Goal: Task Accomplishment & Management: Use online tool/utility

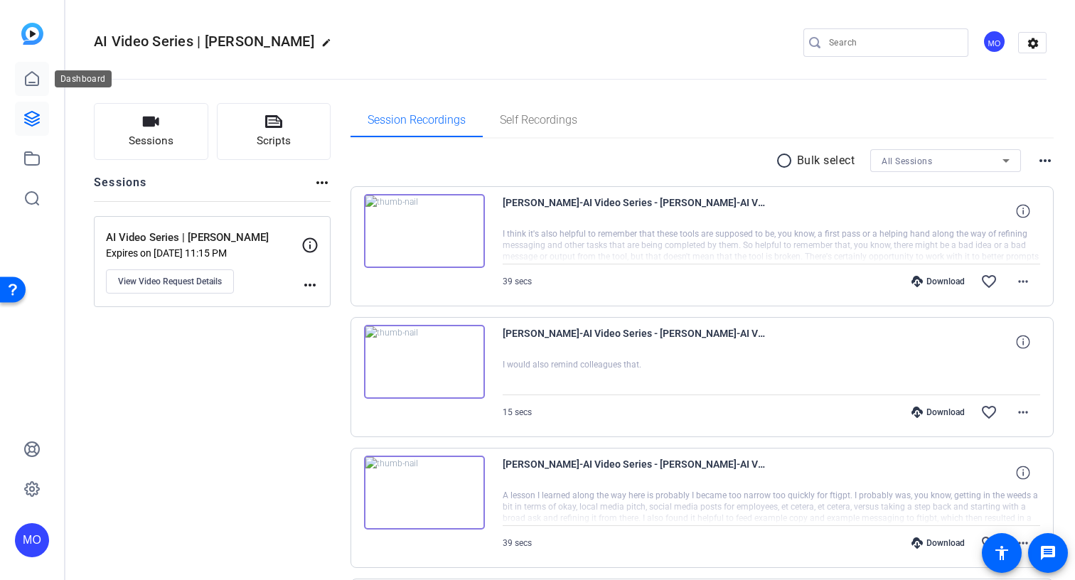
click at [30, 87] on link at bounding box center [32, 79] width 34 height 34
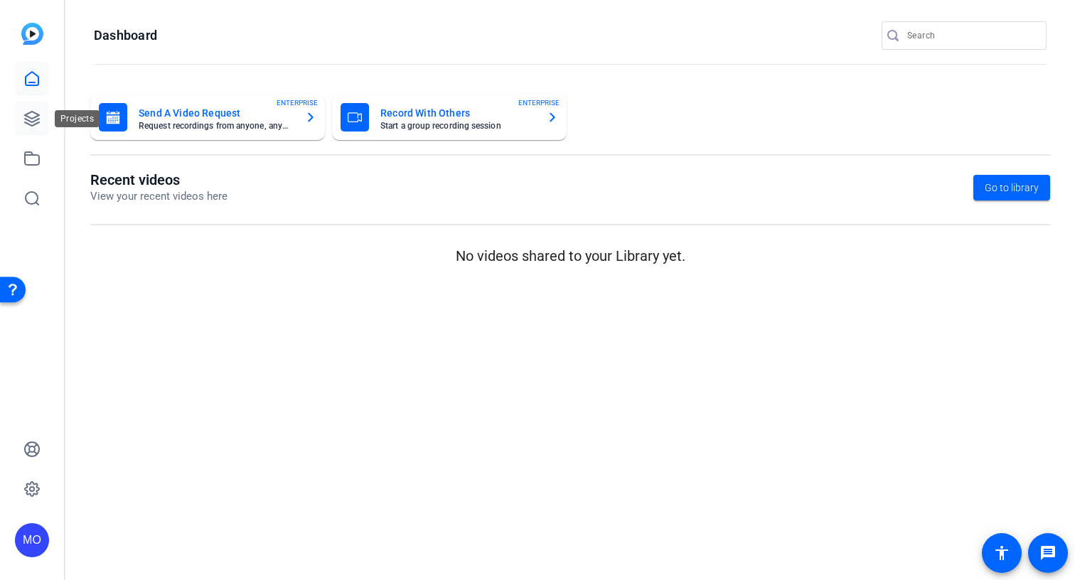
click at [36, 115] on icon at bounding box center [31, 118] width 17 height 17
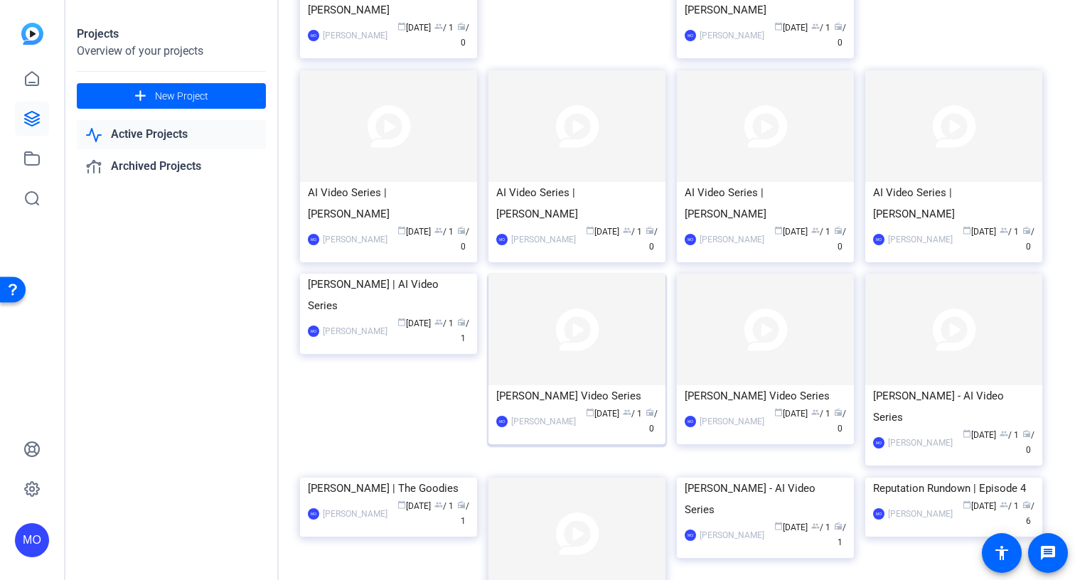
scroll to position [467, 0]
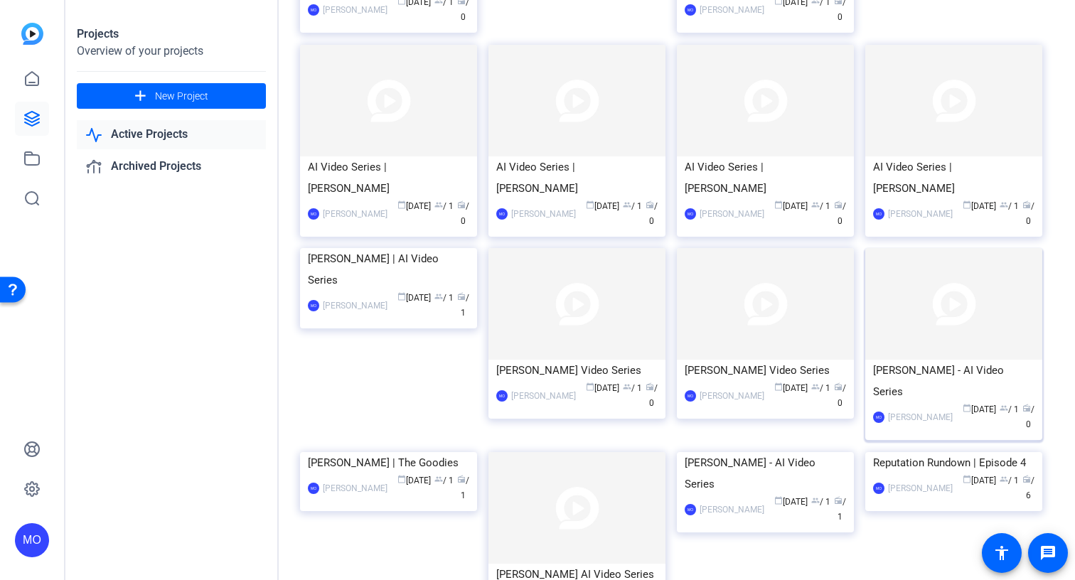
click at [990, 255] on img at bounding box center [953, 304] width 177 height 112
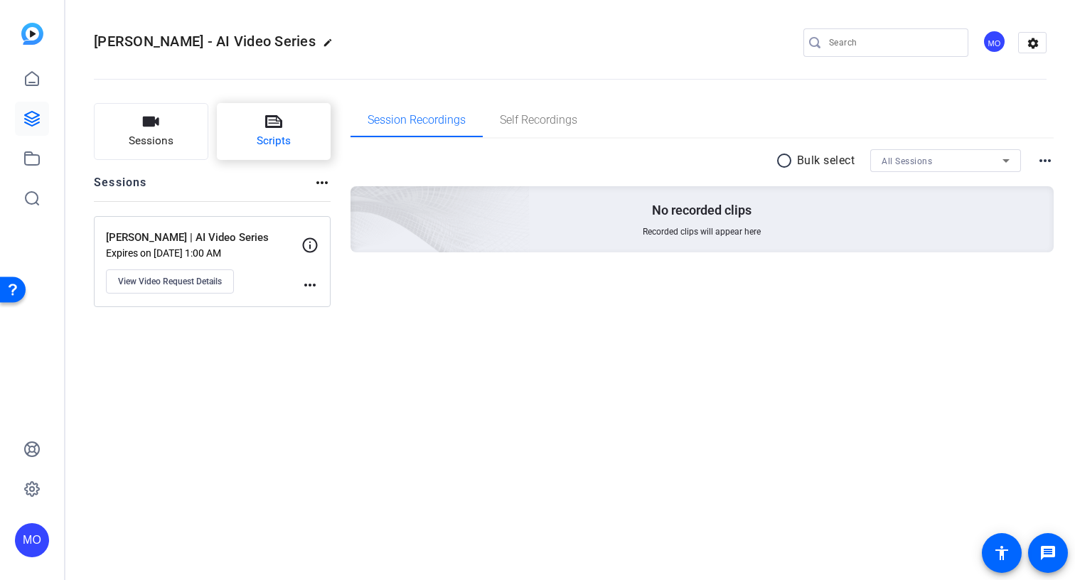
click at [277, 117] on icon at bounding box center [273, 121] width 17 height 13
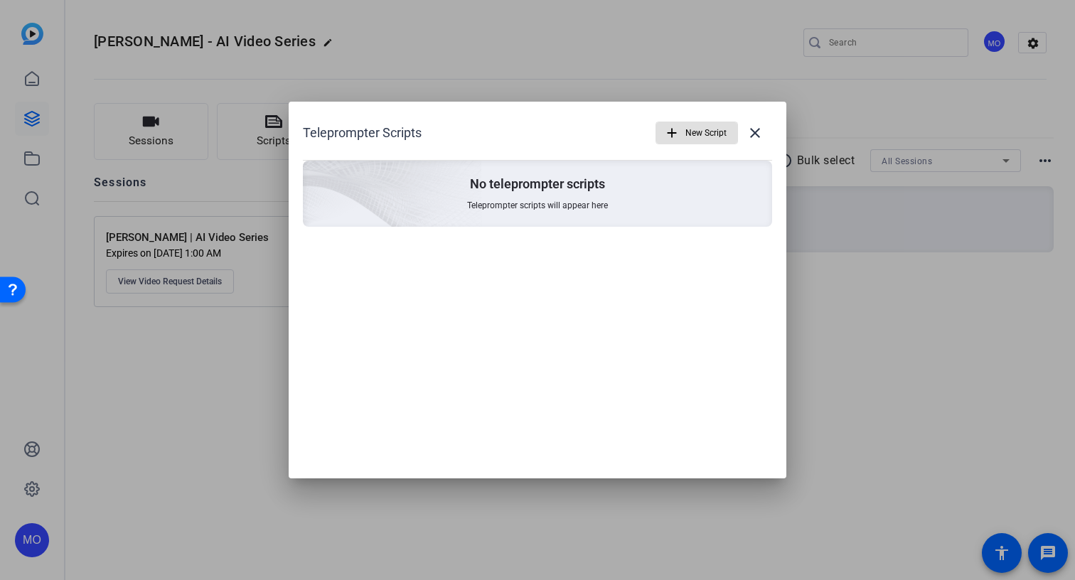
click at [728, 119] on span "button" at bounding box center [696, 133] width 81 height 34
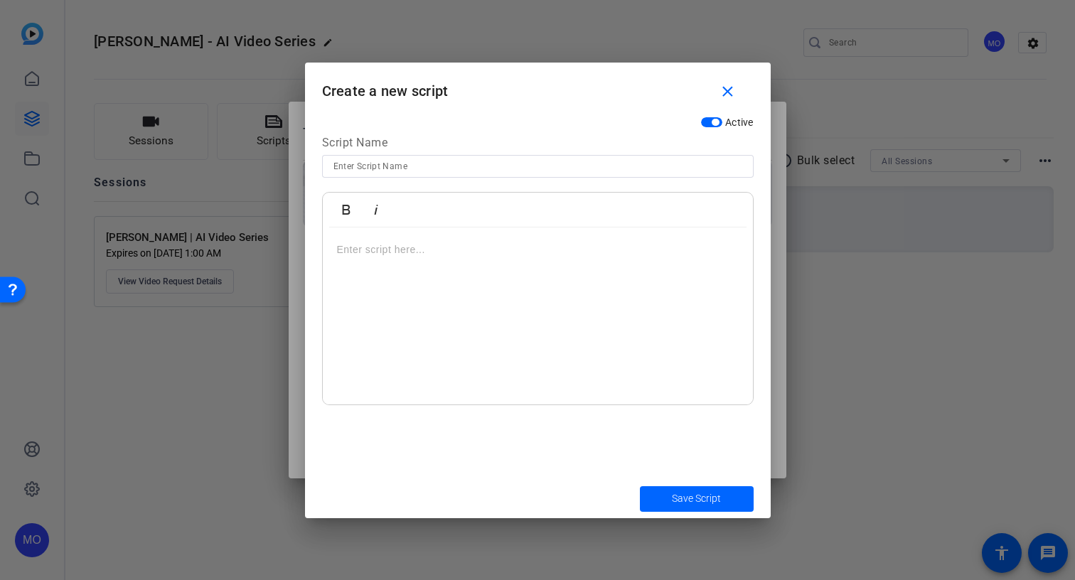
click at [387, 265] on div at bounding box center [538, 316] width 430 height 178
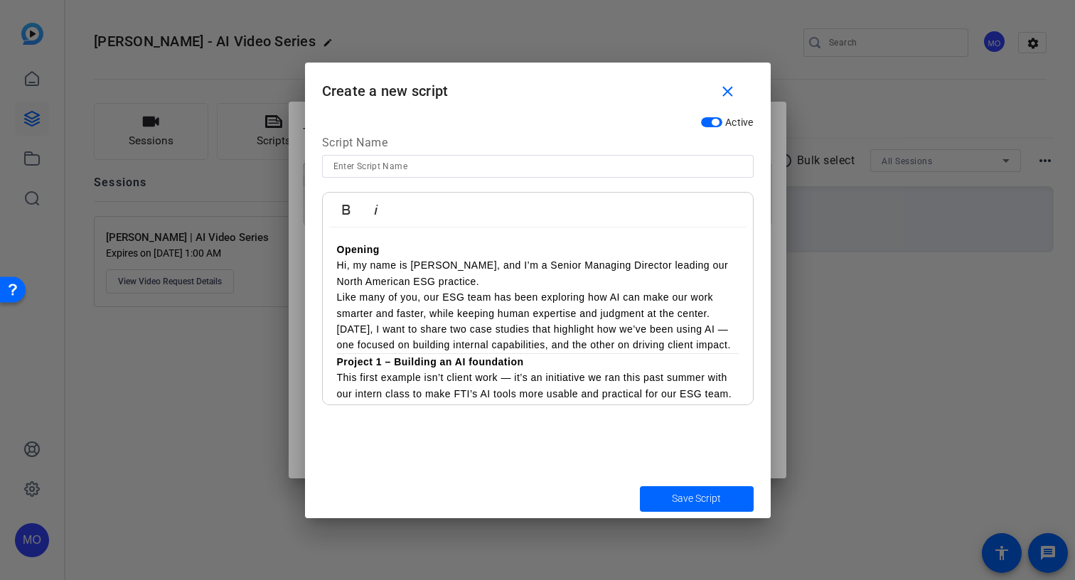
scroll to position [884, 0]
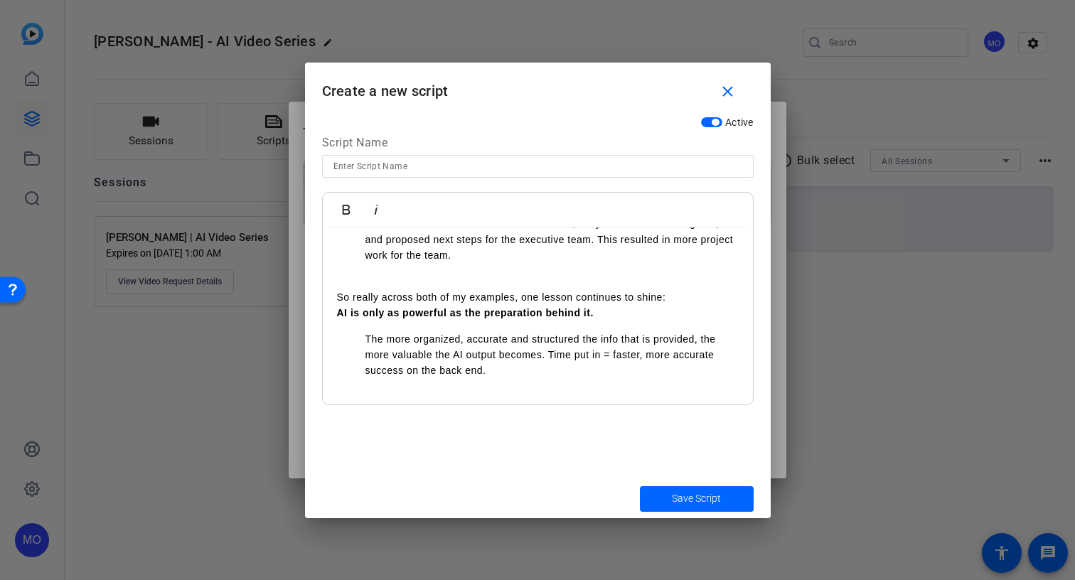
click at [384, 166] on input at bounding box center [537, 166] width 409 height 17
type input "Ai Video Script"
click at [703, 495] on span "Save Script" at bounding box center [696, 498] width 49 height 15
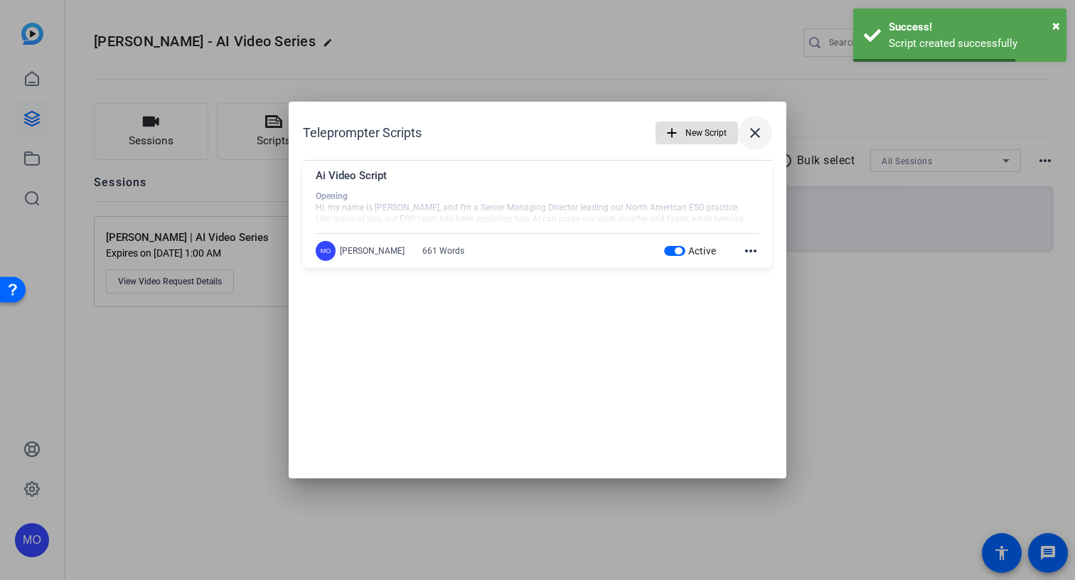
click at [763, 125] on mat-icon "close" at bounding box center [754, 132] width 17 height 17
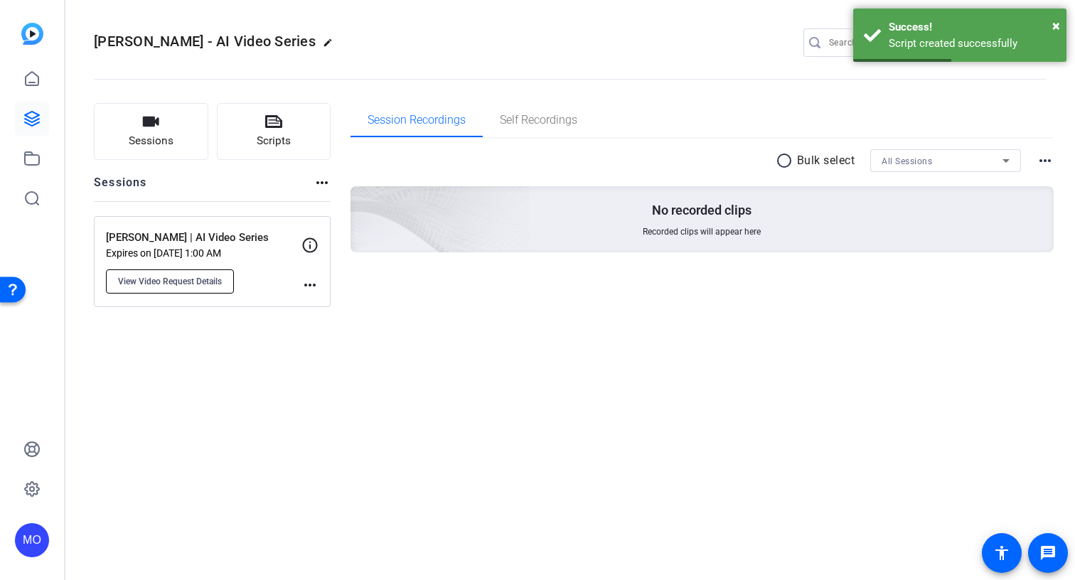
click at [225, 281] on button "View Video Request Details" at bounding box center [170, 281] width 128 height 24
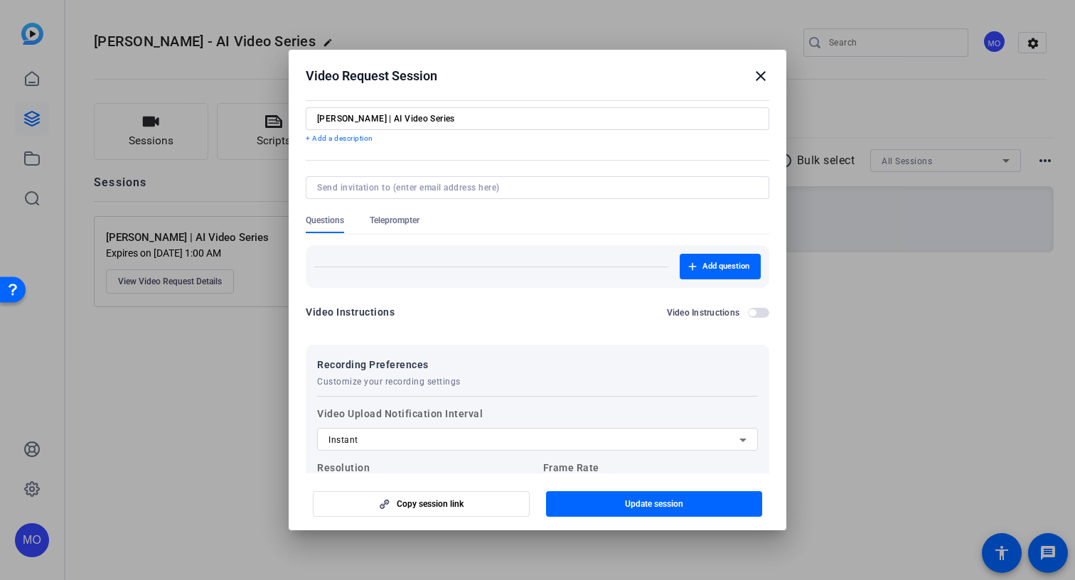
scroll to position [0, 0]
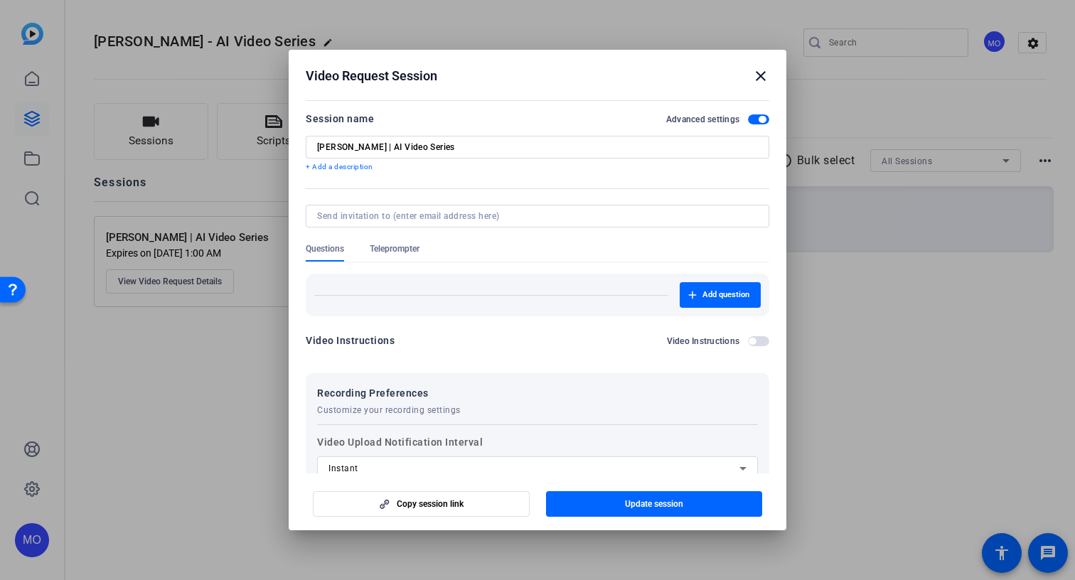
click at [403, 254] on span "Teleprompter" at bounding box center [395, 248] width 50 height 11
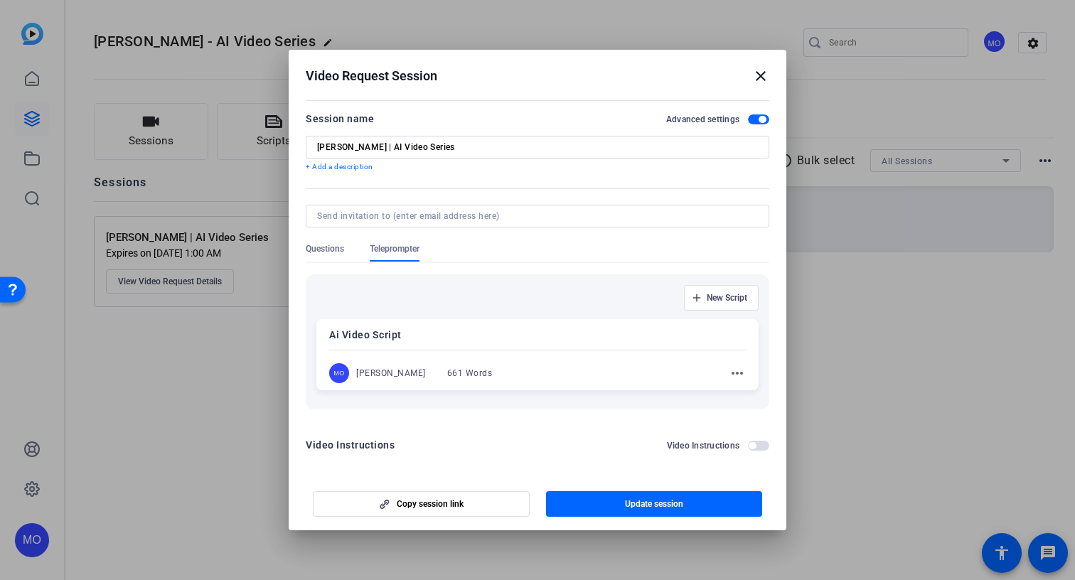
click at [426, 340] on p "Ai Video Script" at bounding box center [537, 334] width 416 height 17
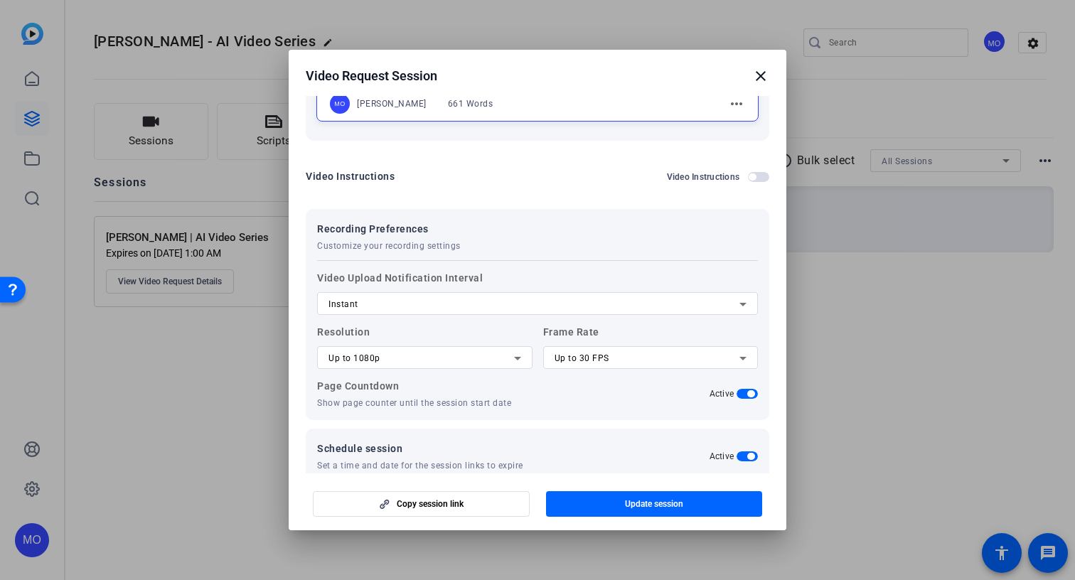
scroll to position [271, 0]
click at [581, 502] on span "button" at bounding box center [654, 504] width 217 height 34
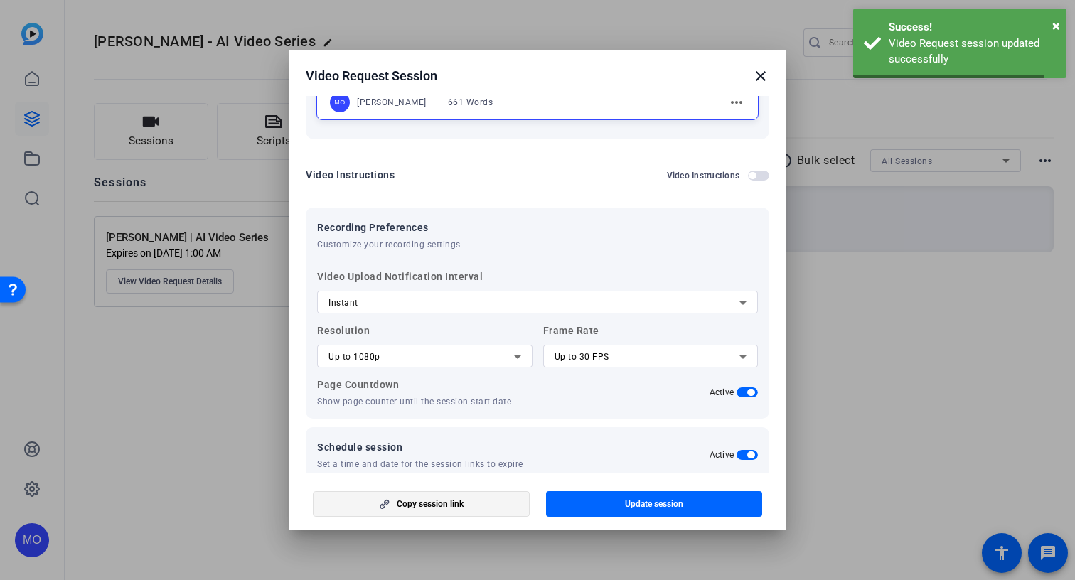
click at [461, 506] on span "Copy session link" at bounding box center [430, 503] width 67 height 11
